Goal: Book appointment/travel/reservation

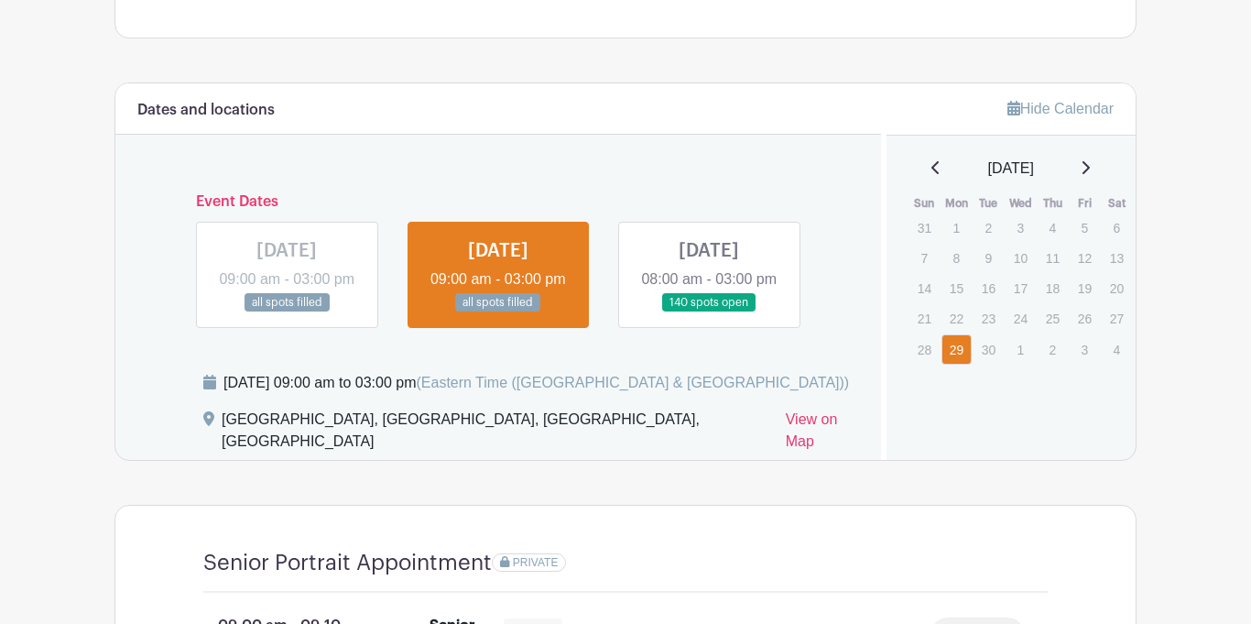
scroll to position [1000, 0]
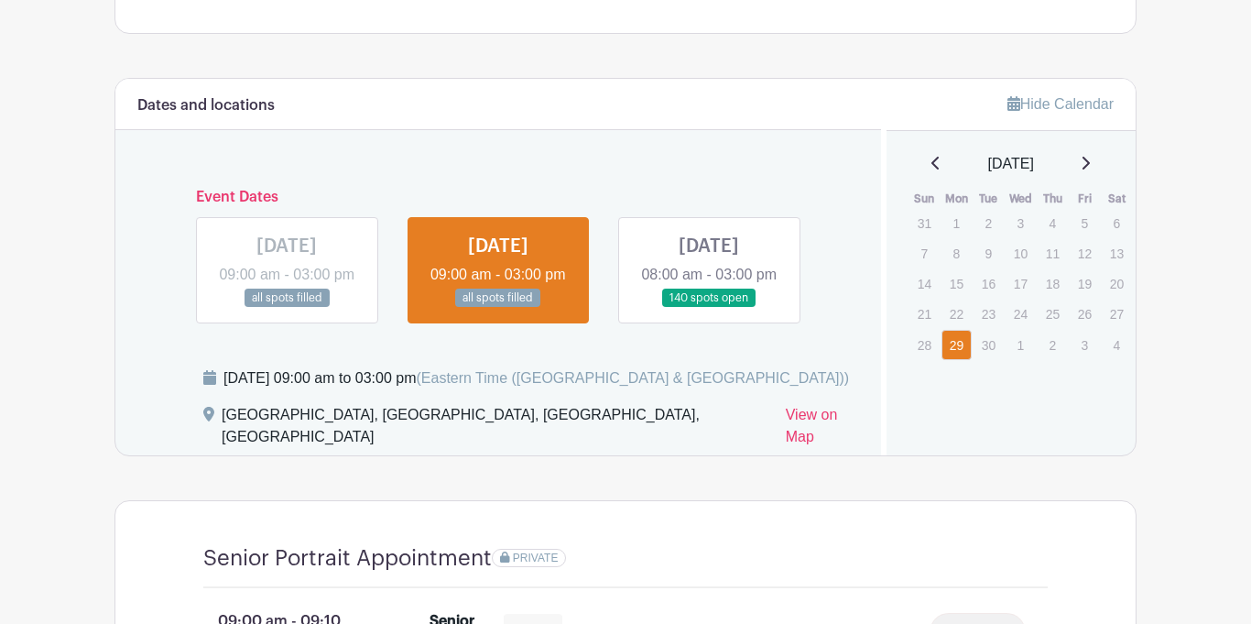
click at [709, 308] on link at bounding box center [709, 308] width 0 height 0
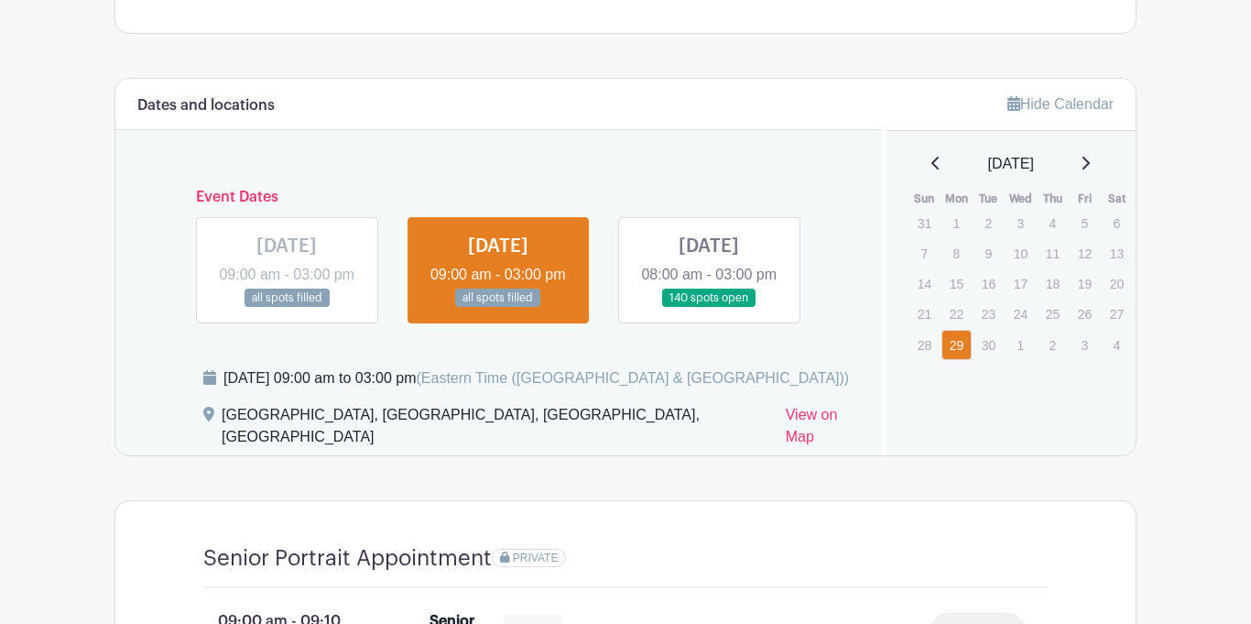
click at [709, 308] on link at bounding box center [709, 308] width 0 height 0
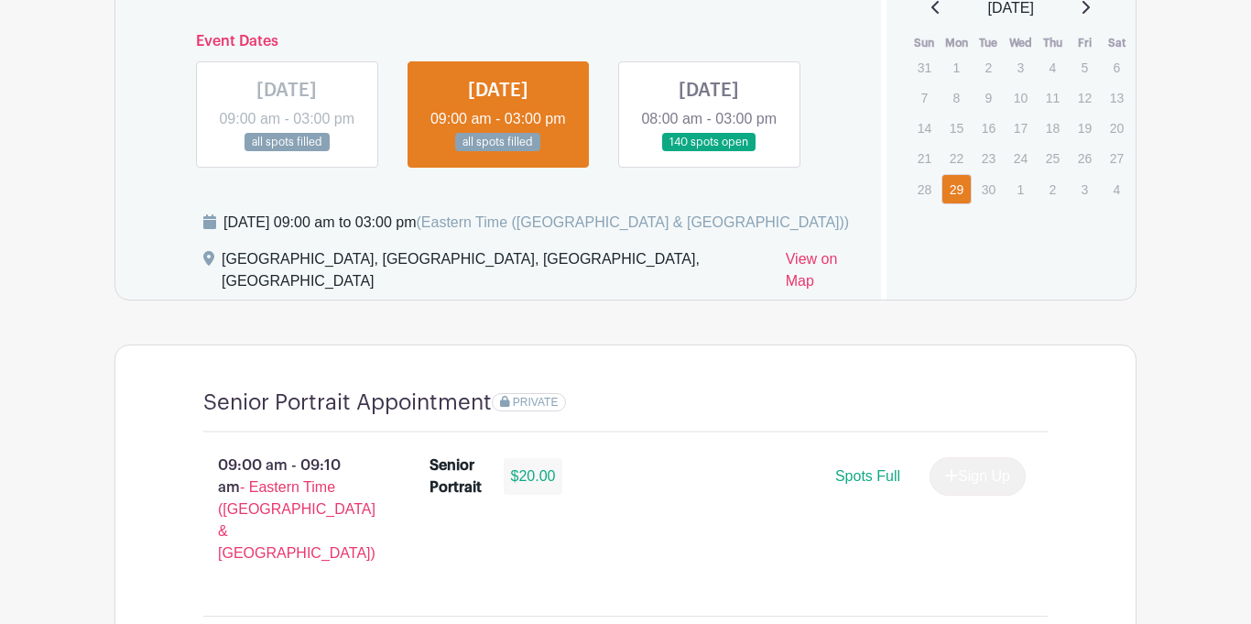
scroll to position [1158, 0]
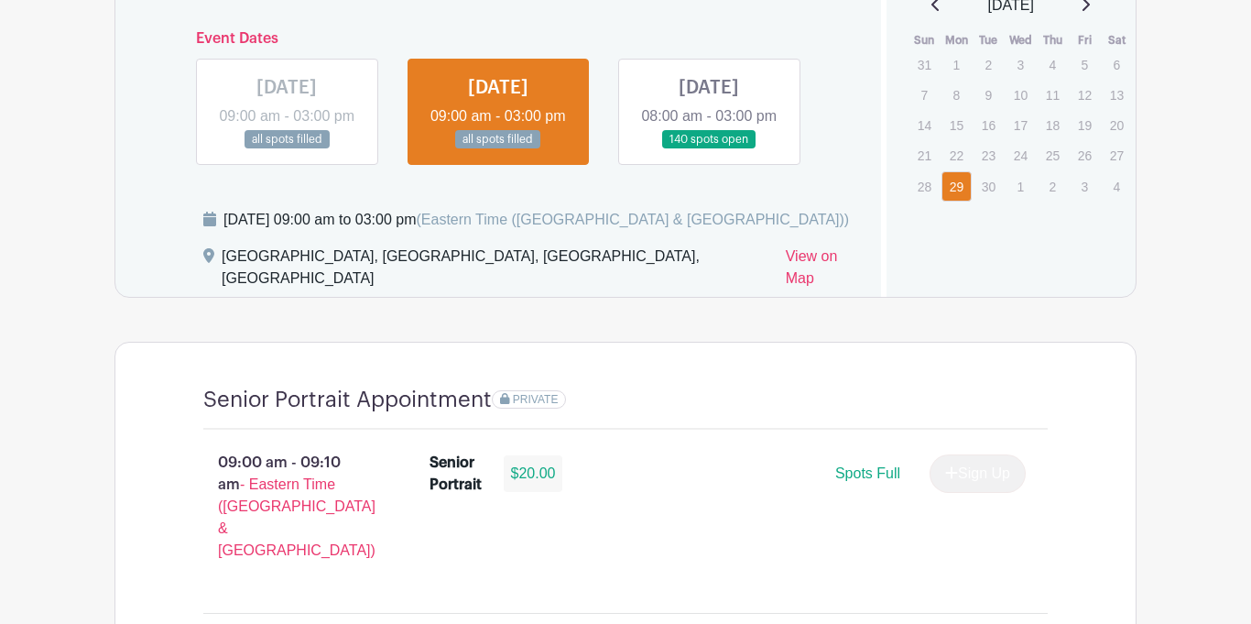
click at [709, 149] on link at bounding box center [709, 149] width 0 height 0
click at [1011, 176] on p "1" at bounding box center [1020, 186] width 30 height 28
click at [987, 183] on p "30" at bounding box center [988, 186] width 30 height 28
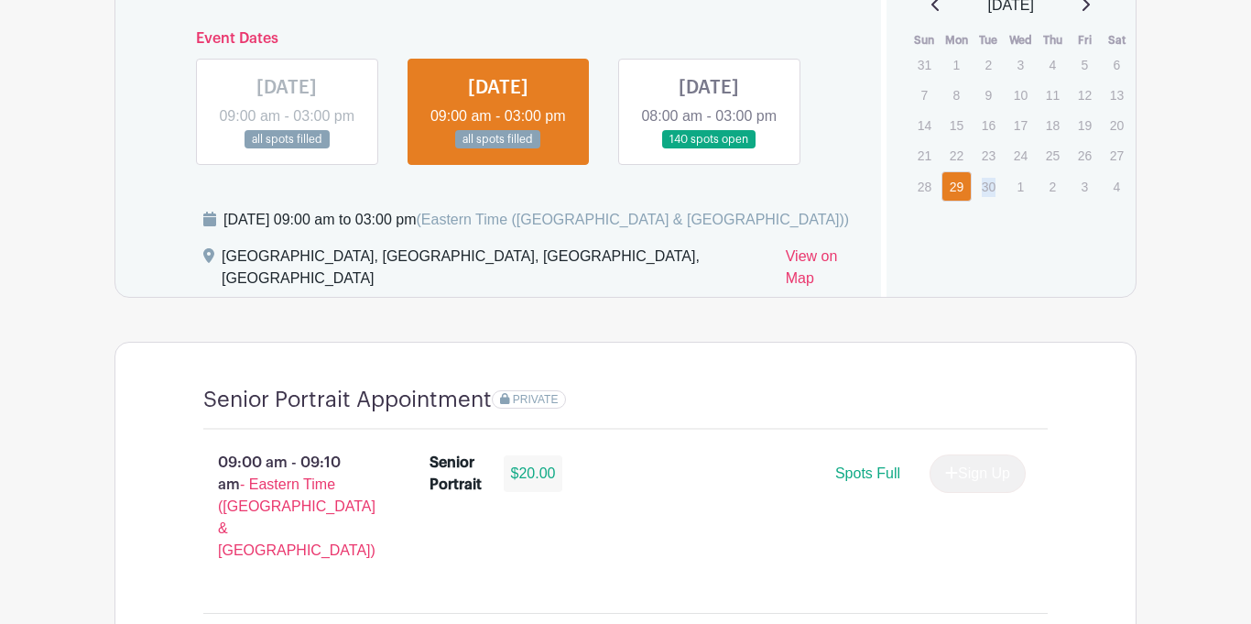
click at [987, 183] on p "30" at bounding box center [988, 186] width 30 height 28
click at [709, 149] on link at bounding box center [709, 149] width 0 height 0
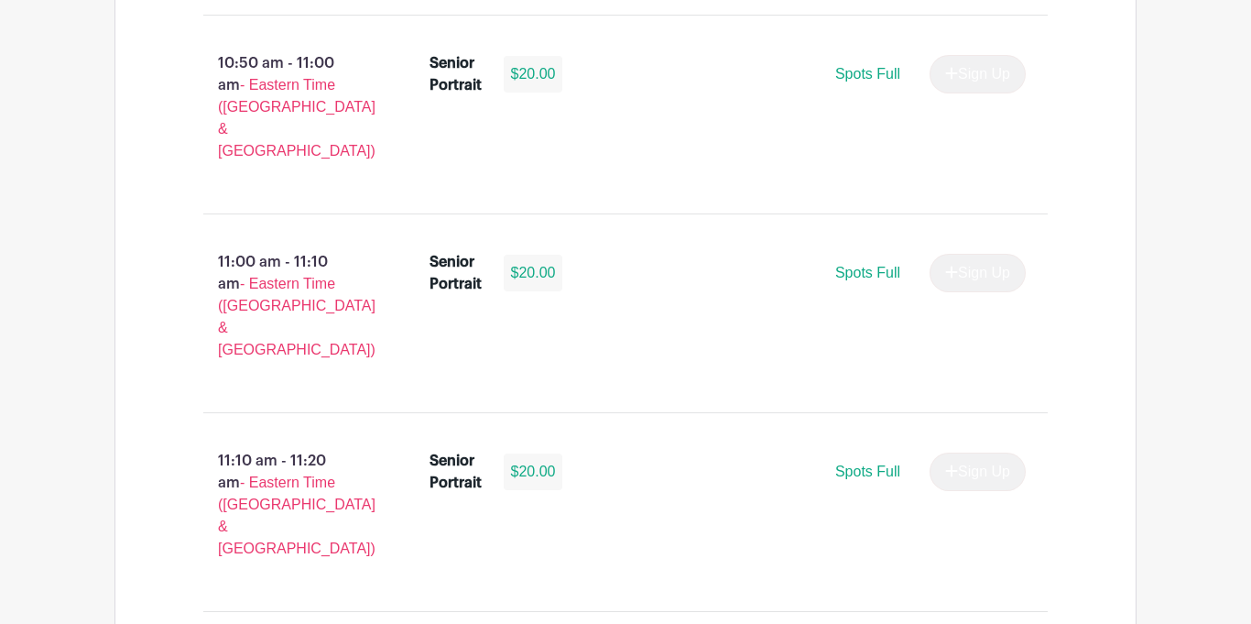
scroll to position [5937, 0]
